Goal: Transaction & Acquisition: Purchase product/service

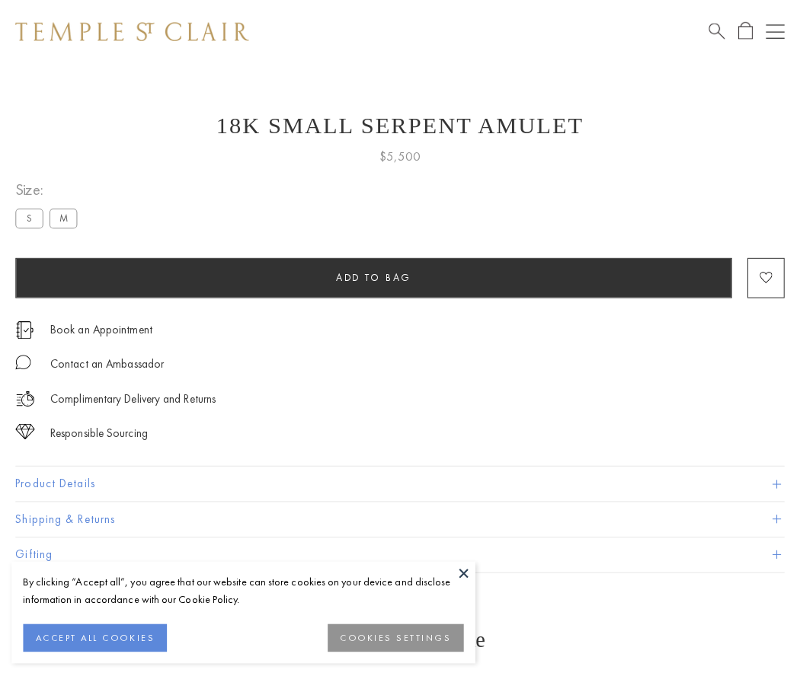
scroll to position [2, 0]
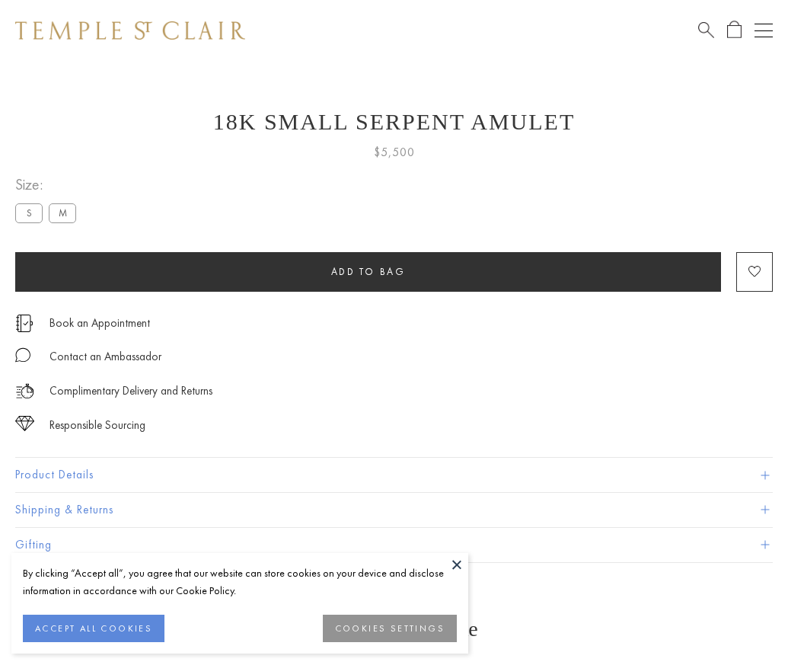
click at [368, 271] on span "Add to bag" at bounding box center [368, 271] width 75 height 13
